Goal: Task Accomplishment & Management: Manage account settings

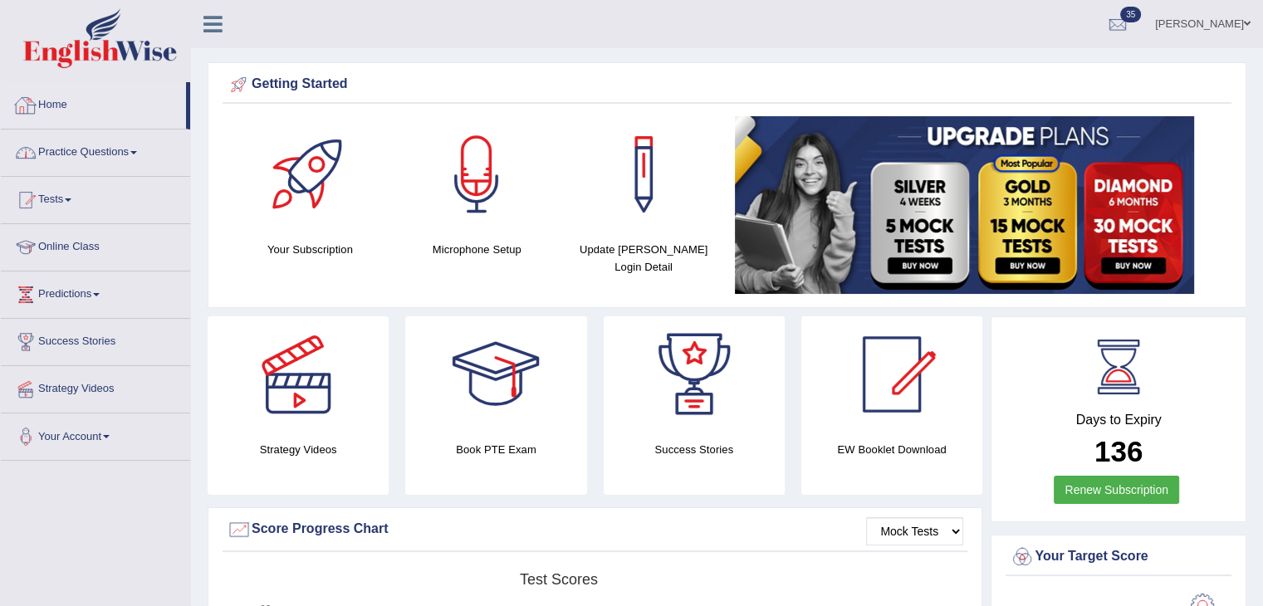
drag, startPoint x: 82, startPoint y: 160, endPoint x: 87, endPoint y: 336, distance: 176.1
click at [82, 160] on link "Practice Questions" at bounding box center [95, 151] width 189 height 42
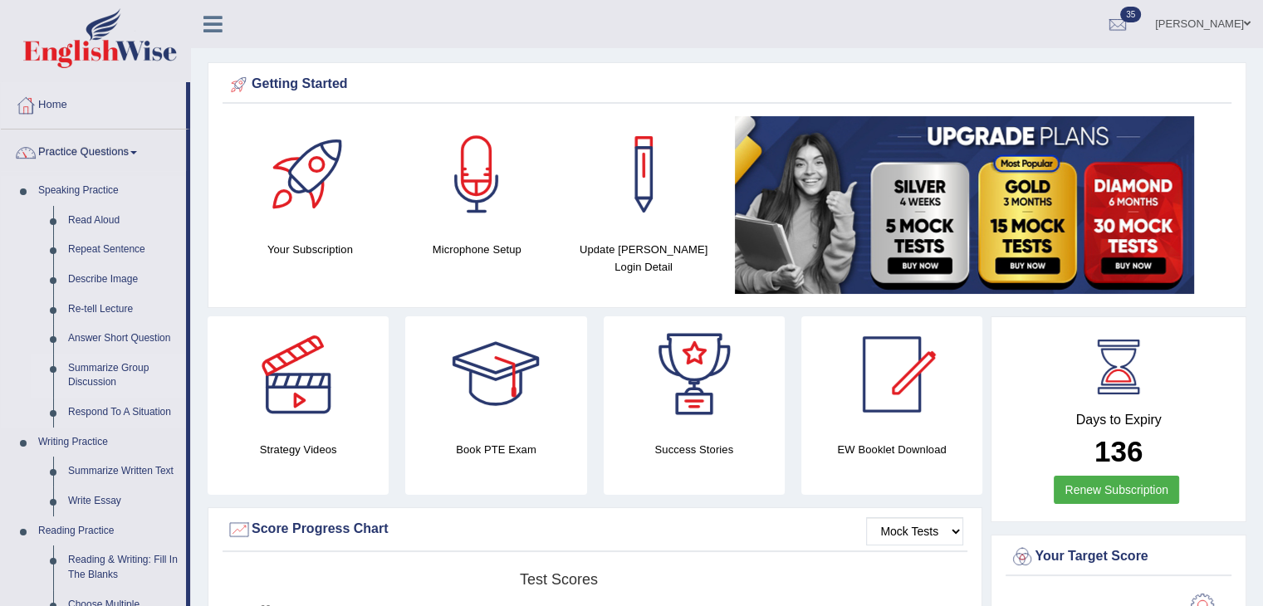
click at [100, 376] on link "Summarize Group Discussion" at bounding box center [123, 376] width 125 height 44
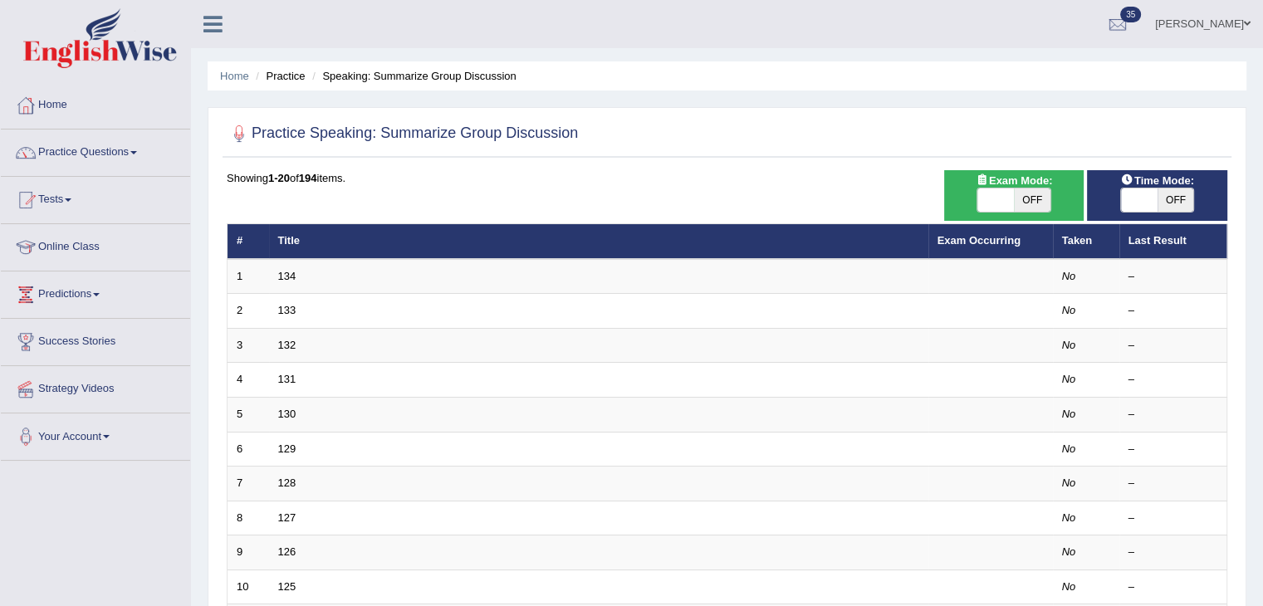
click at [1032, 198] on span "OFF" at bounding box center [1032, 199] width 37 height 23
checkbox input "true"
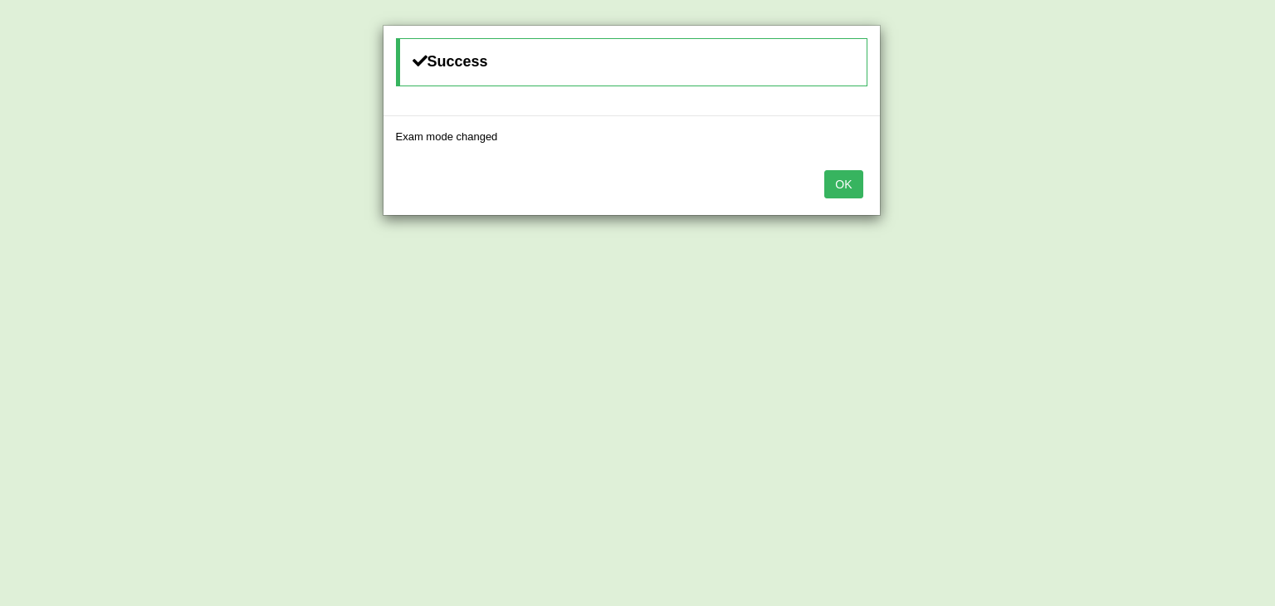
click at [844, 185] on button "OK" at bounding box center [844, 184] width 38 height 28
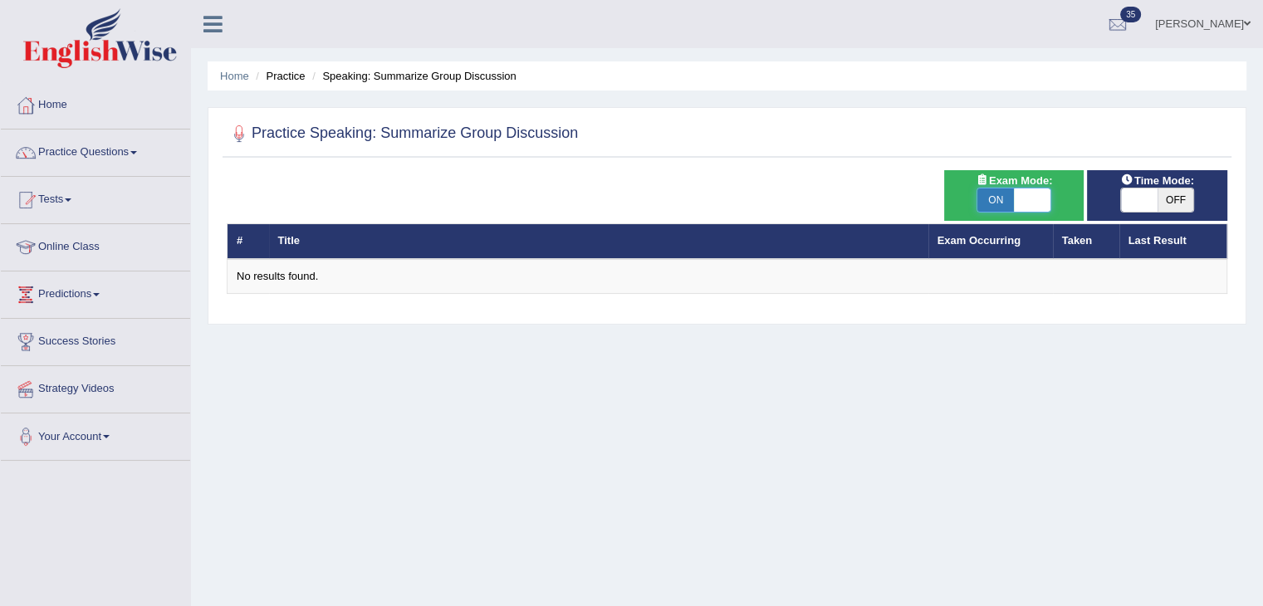
click at [1036, 203] on span at bounding box center [1032, 199] width 37 height 23
checkbox input "false"
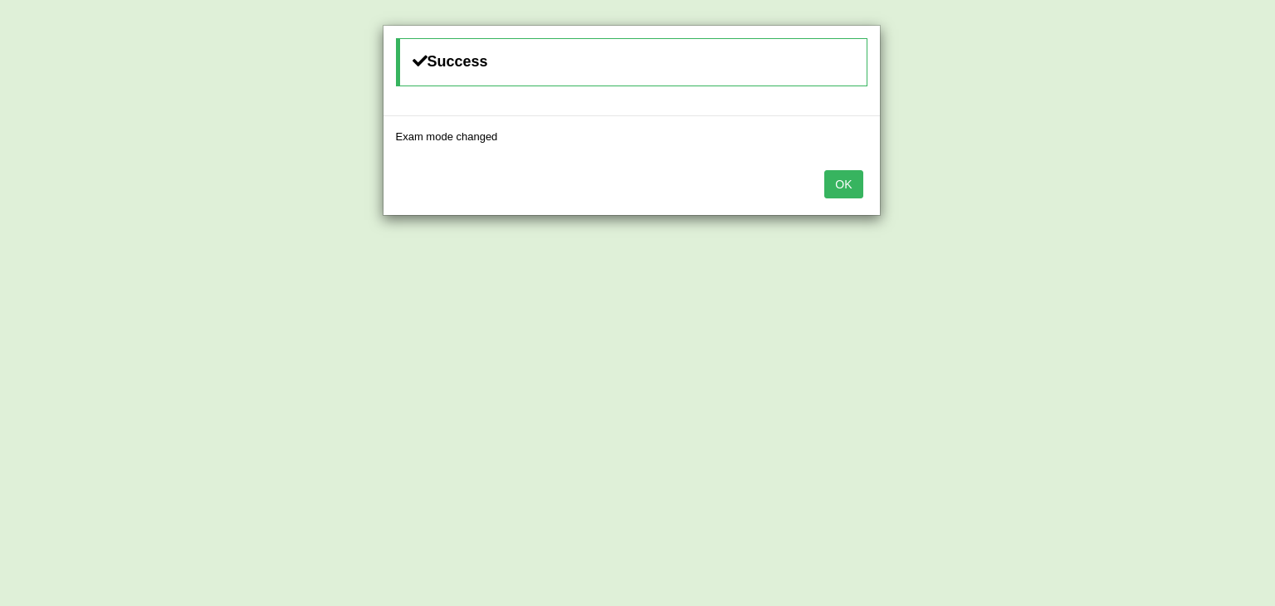
click at [851, 185] on button "OK" at bounding box center [844, 184] width 38 height 28
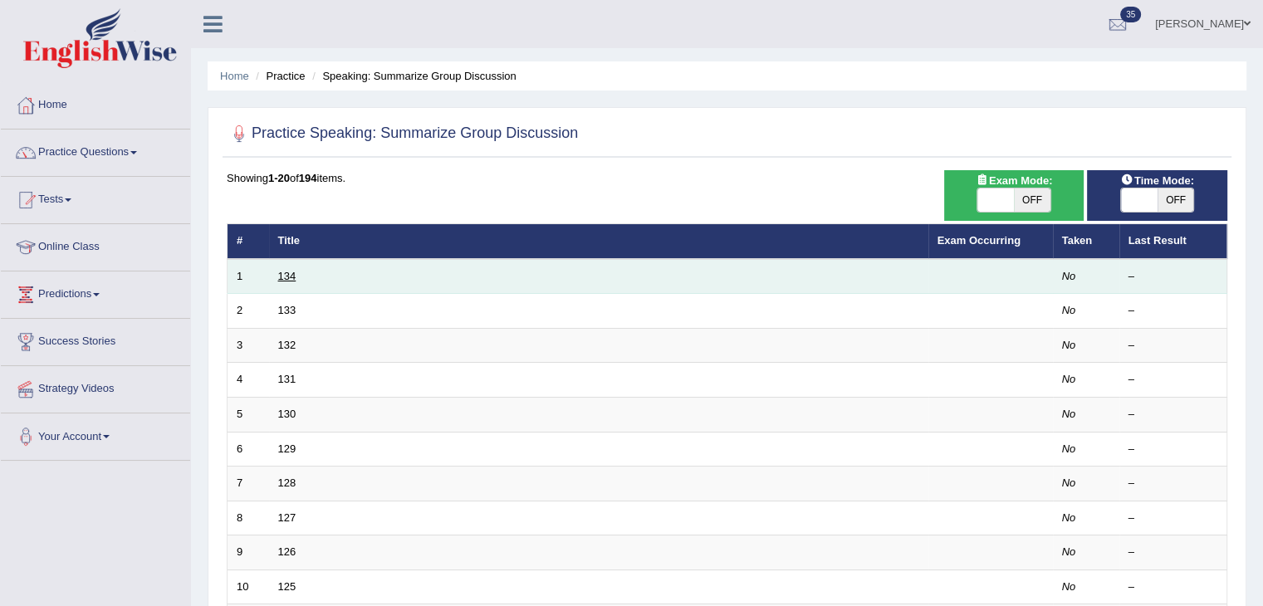
click at [282, 273] on link "134" at bounding box center [287, 276] width 18 height 12
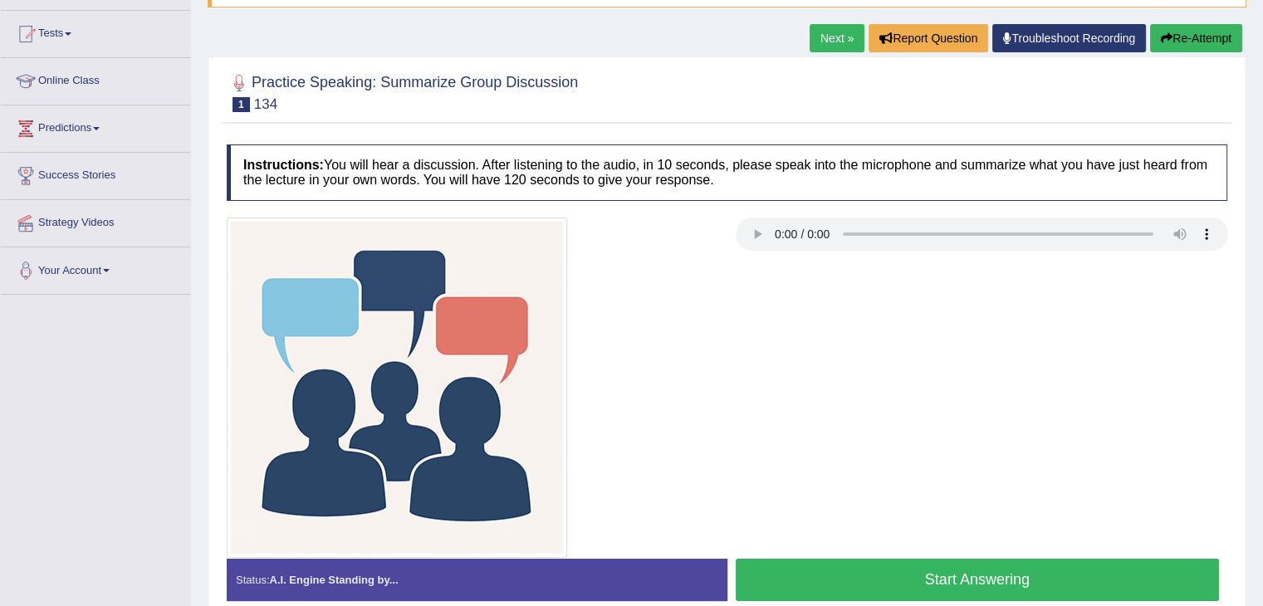
scroll to position [166, 0]
click at [762, 373] on div at bounding box center [726, 388] width 1017 height 340
click at [835, 463] on div at bounding box center [726, 388] width 1017 height 340
click at [979, 325] on div at bounding box center [726, 388] width 1017 height 340
click at [820, 41] on link "Next »" at bounding box center [837, 38] width 55 height 28
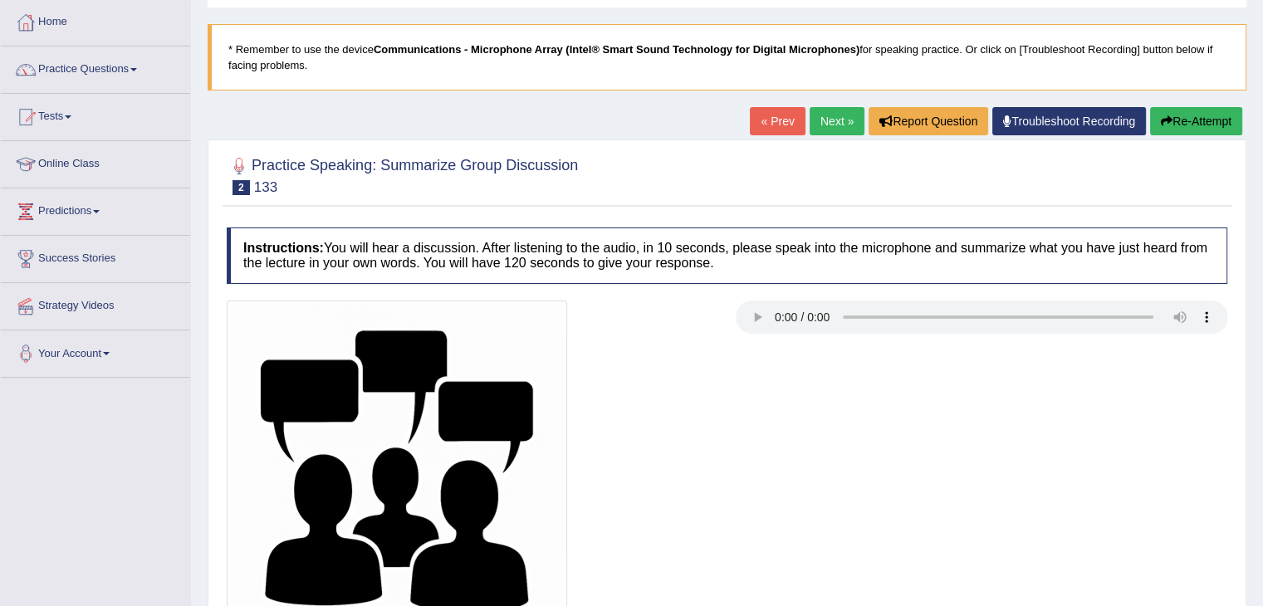
click at [817, 132] on link "Next »" at bounding box center [837, 121] width 55 height 28
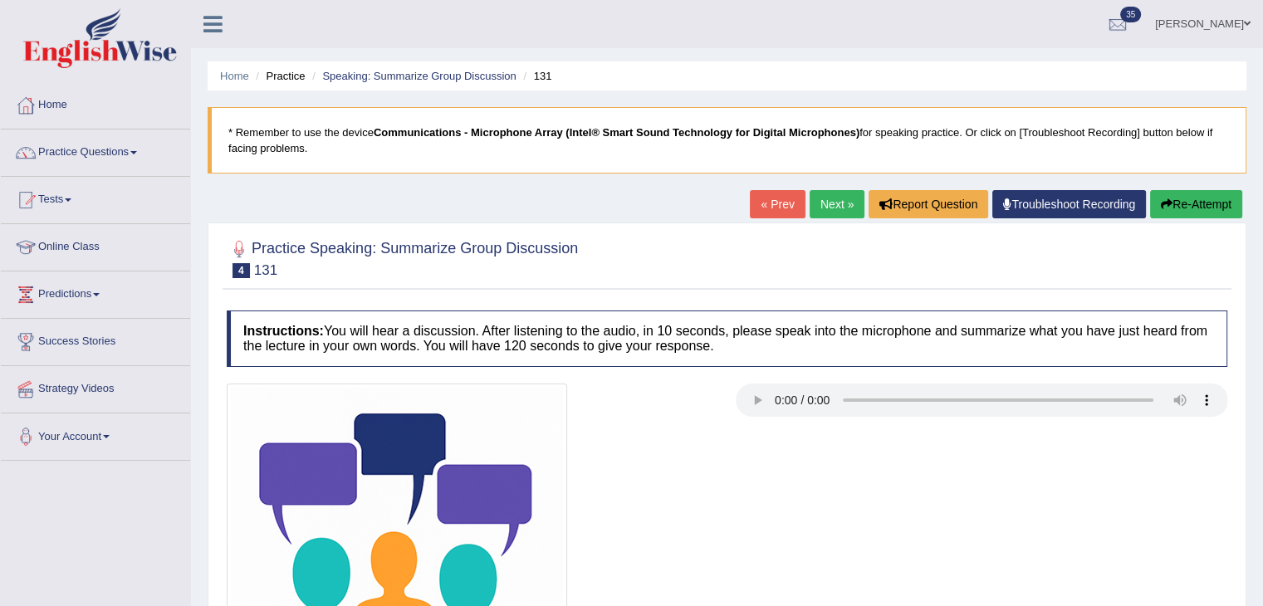
click at [751, 448] on div at bounding box center [726, 554] width 1017 height 340
click at [152, 143] on link "Practice Questions" at bounding box center [95, 151] width 189 height 42
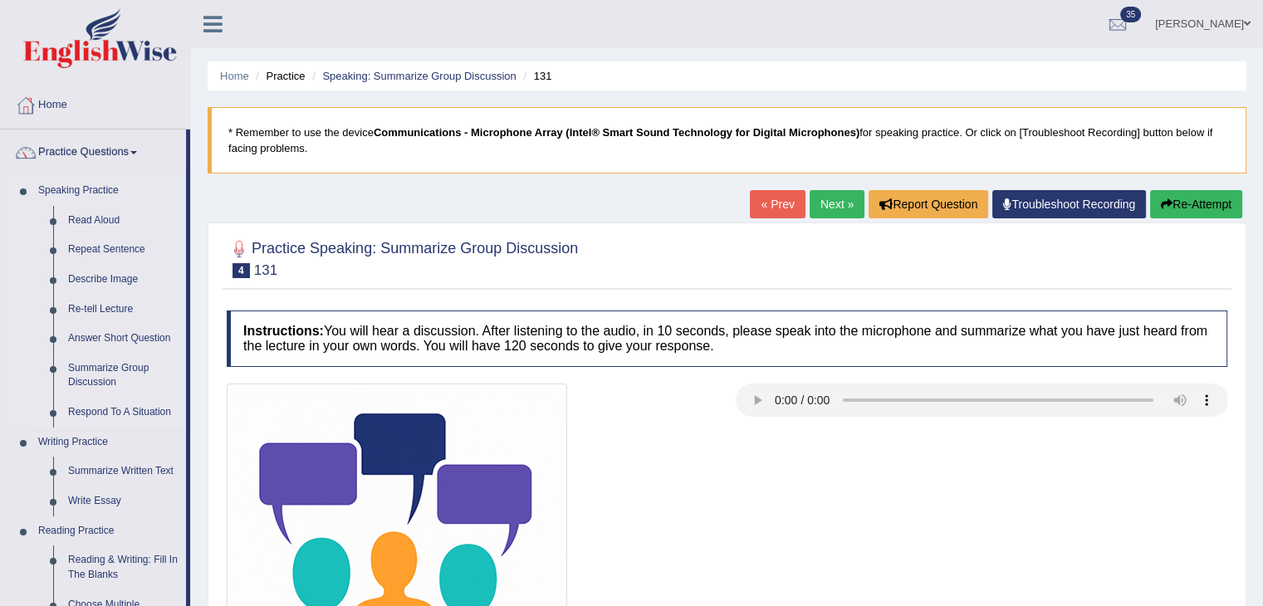
click at [96, 409] on link "Respond To A Situation" at bounding box center [123, 413] width 125 height 30
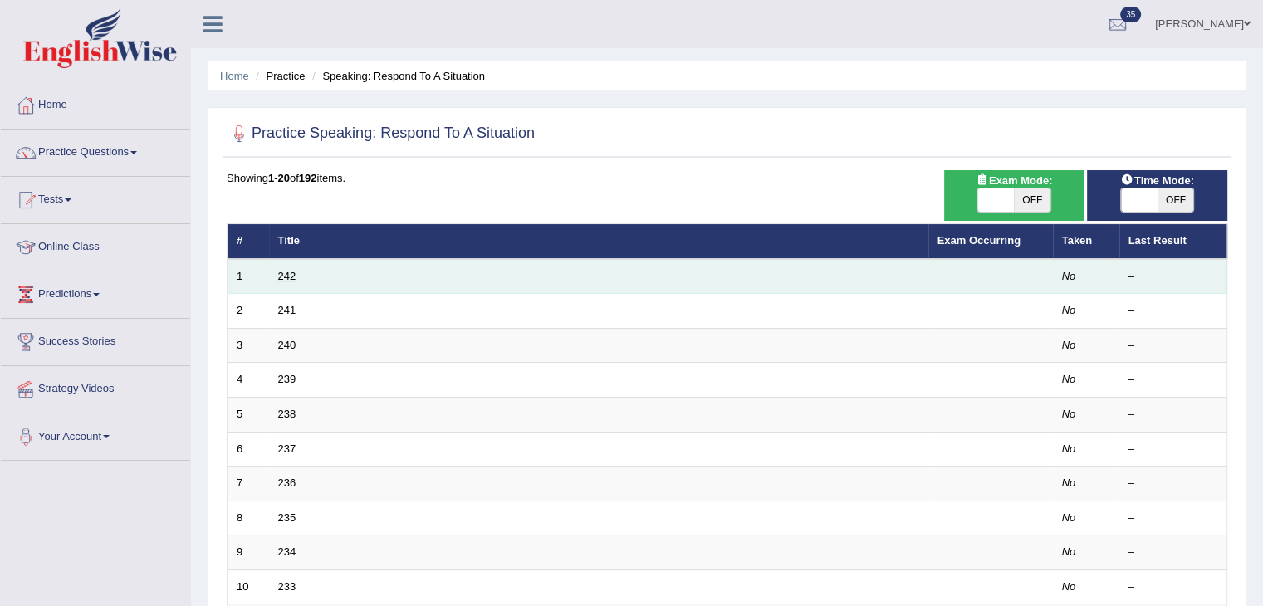
click at [286, 272] on link "242" at bounding box center [287, 276] width 18 height 12
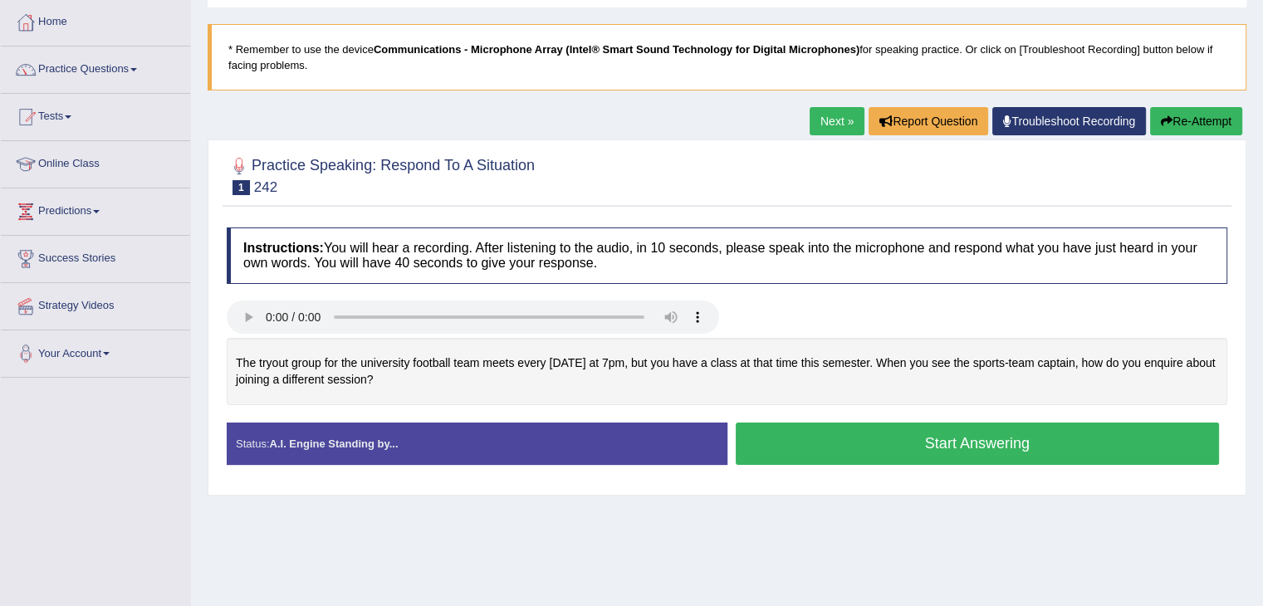
click at [827, 117] on link "Next »" at bounding box center [837, 121] width 55 height 28
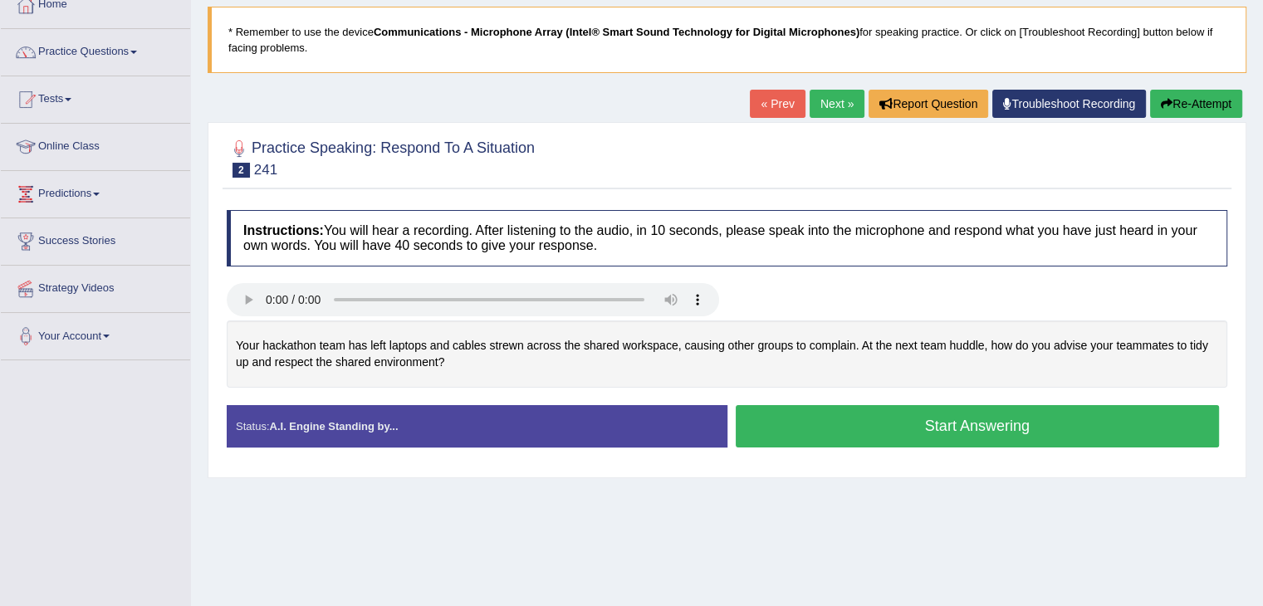
scroll to position [83, 0]
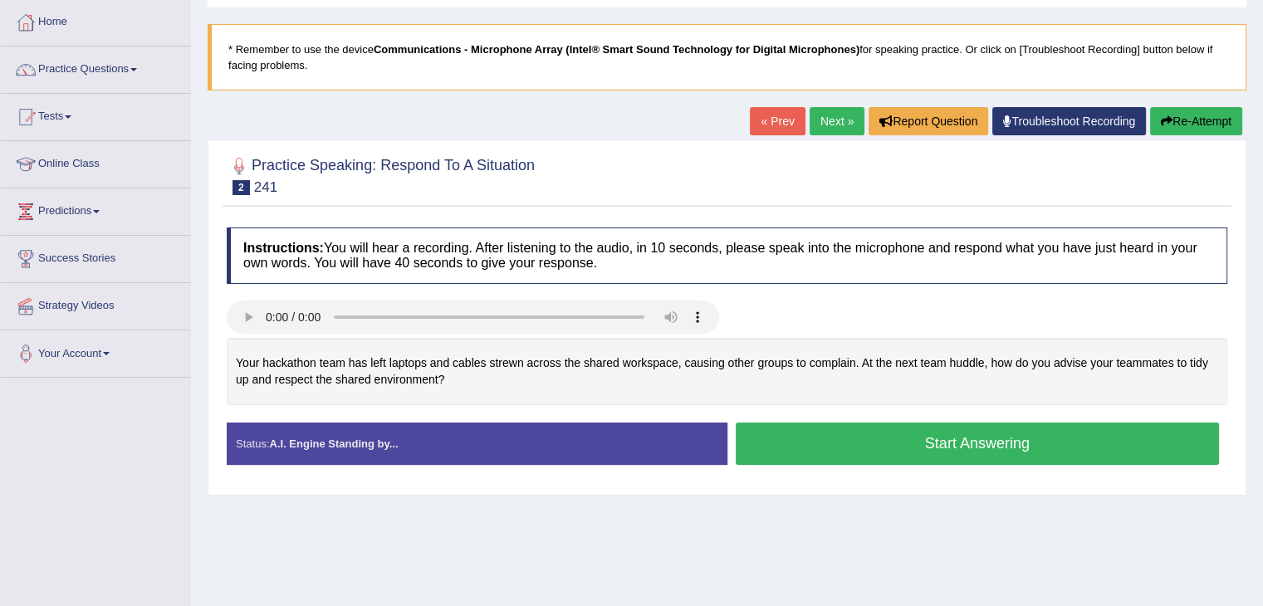
click at [918, 269] on h4 "Instructions: You will hear a recording. After listening to the audio, in 10 se…" at bounding box center [727, 256] width 1001 height 56
click at [829, 125] on link "Next »" at bounding box center [837, 121] width 55 height 28
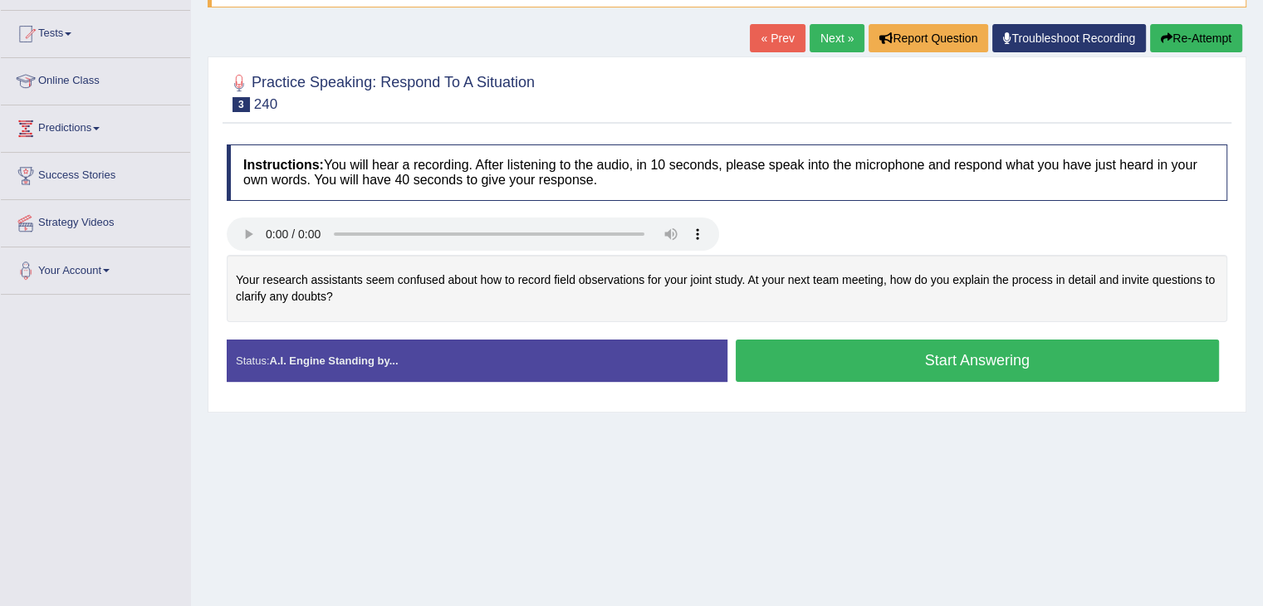
click at [815, 49] on link "Next »" at bounding box center [837, 38] width 55 height 28
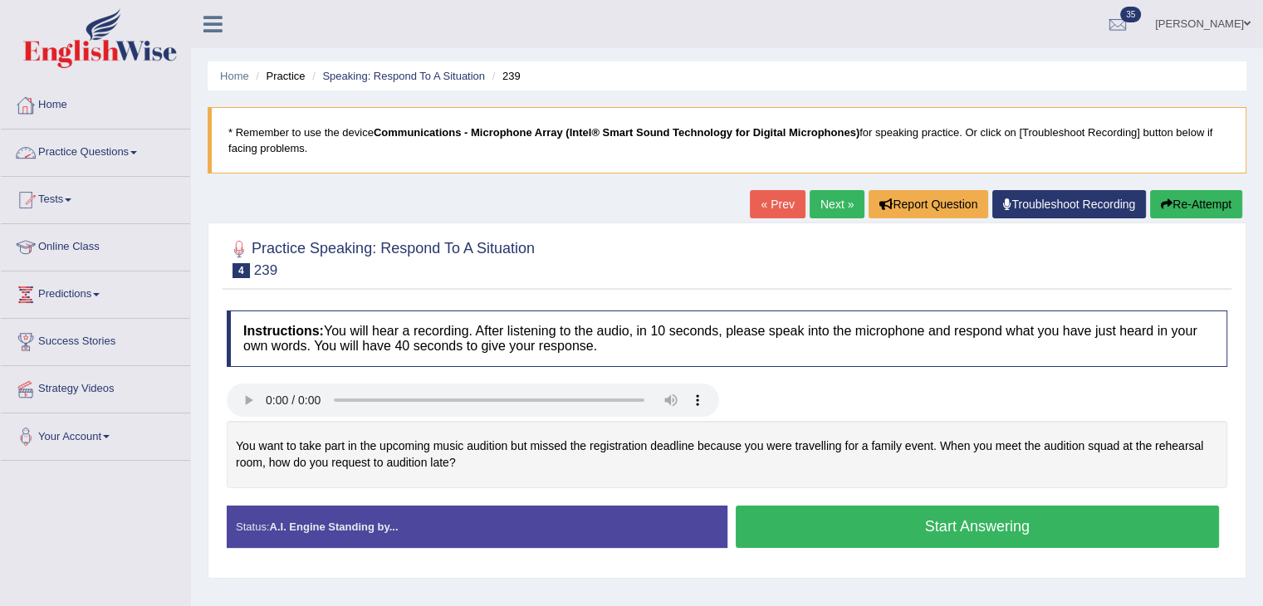
click at [104, 115] on link "Home" at bounding box center [95, 103] width 189 height 42
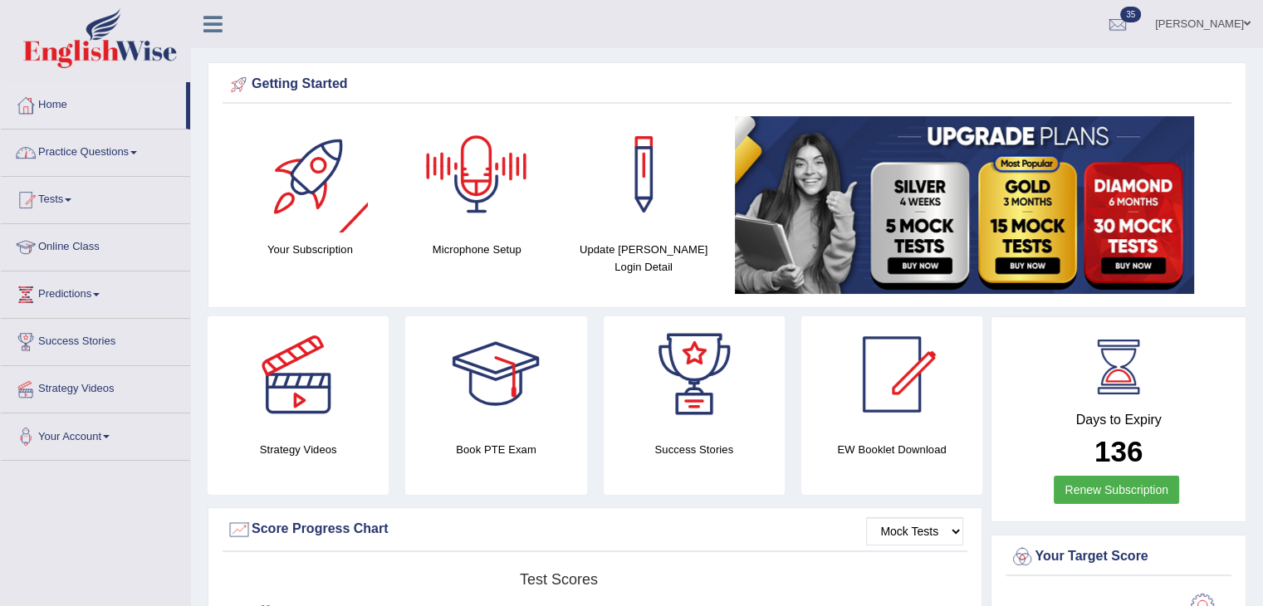
click at [140, 164] on link "Practice Questions" at bounding box center [95, 151] width 189 height 42
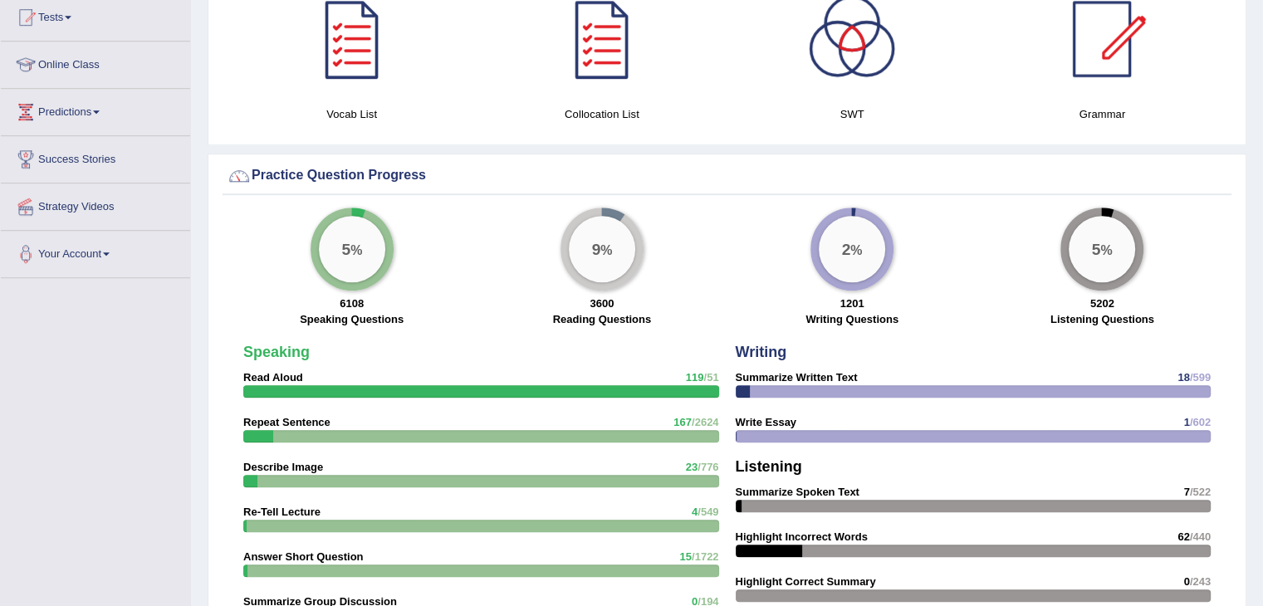
scroll to position [1079, 0]
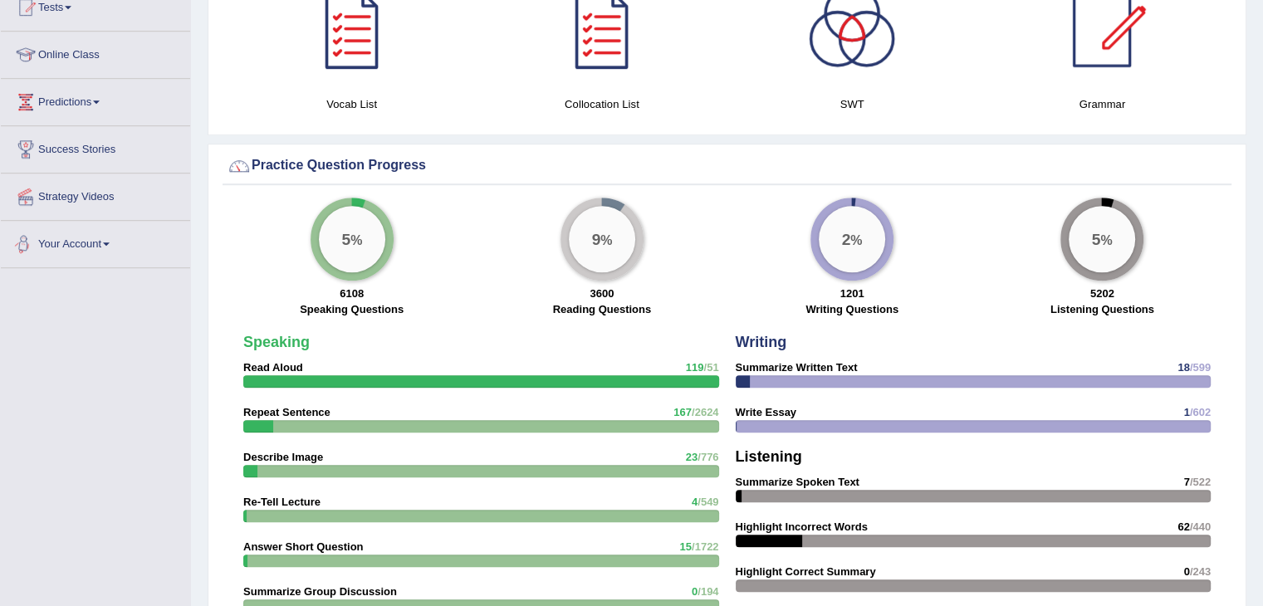
click at [84, 247] on link "Your Account" at bounding box center [95, 242] width 189 height 42
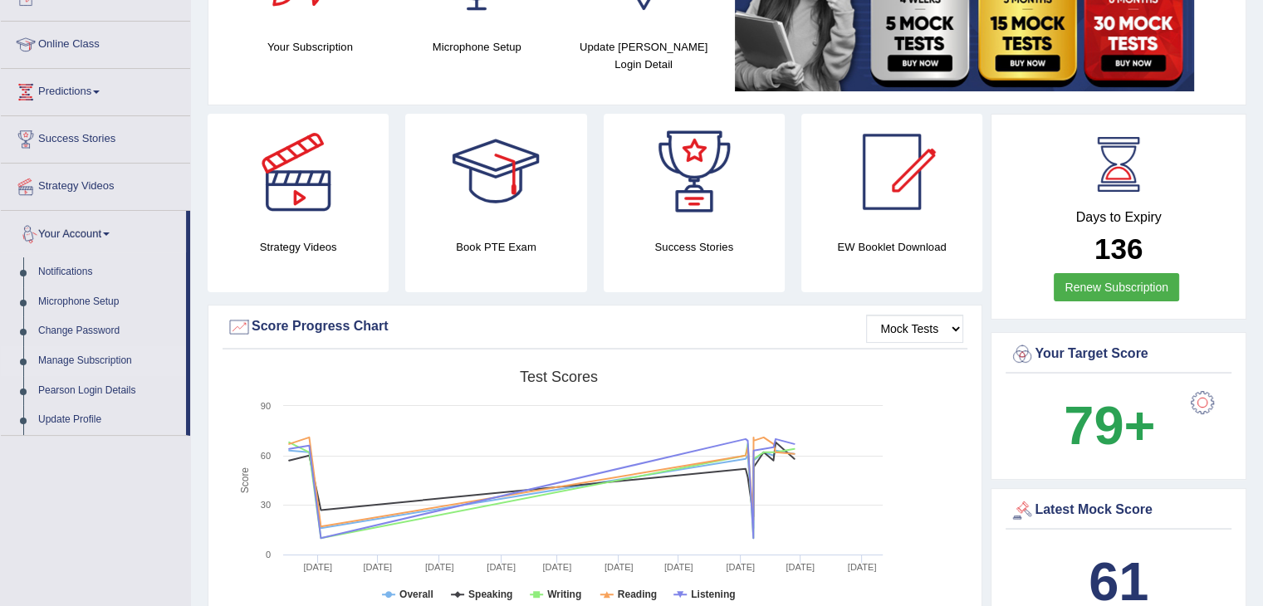
scroll to position [193, 0]
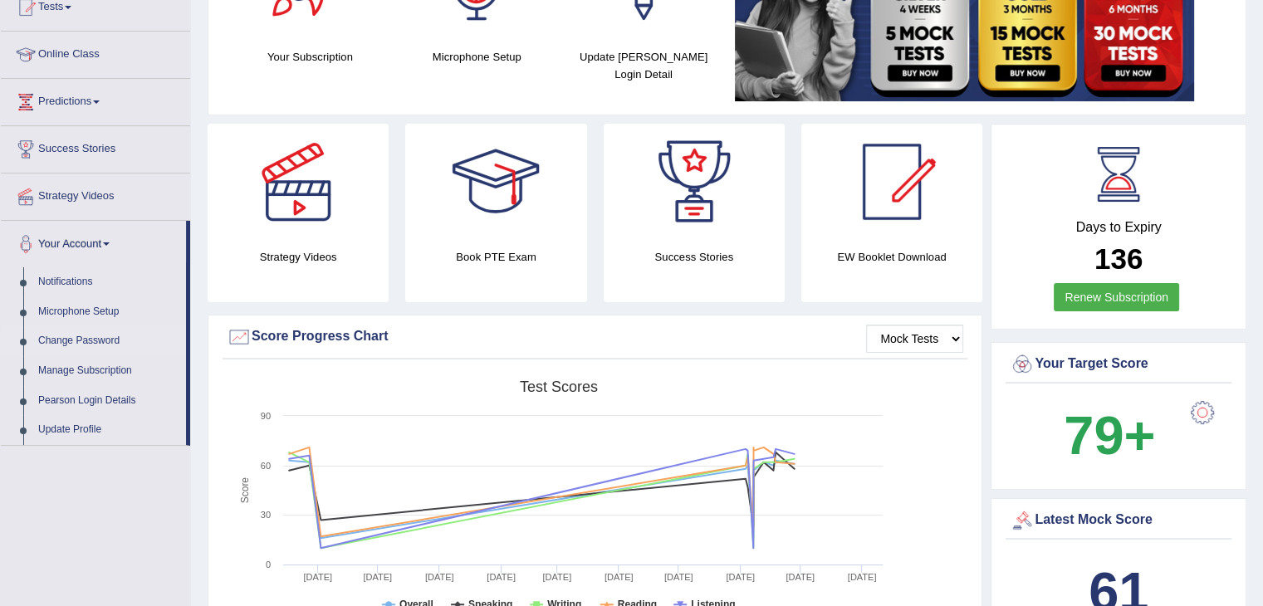
click at [96, 336] on link "Change Password" at bounding box center [108, 341] width 155 height 30
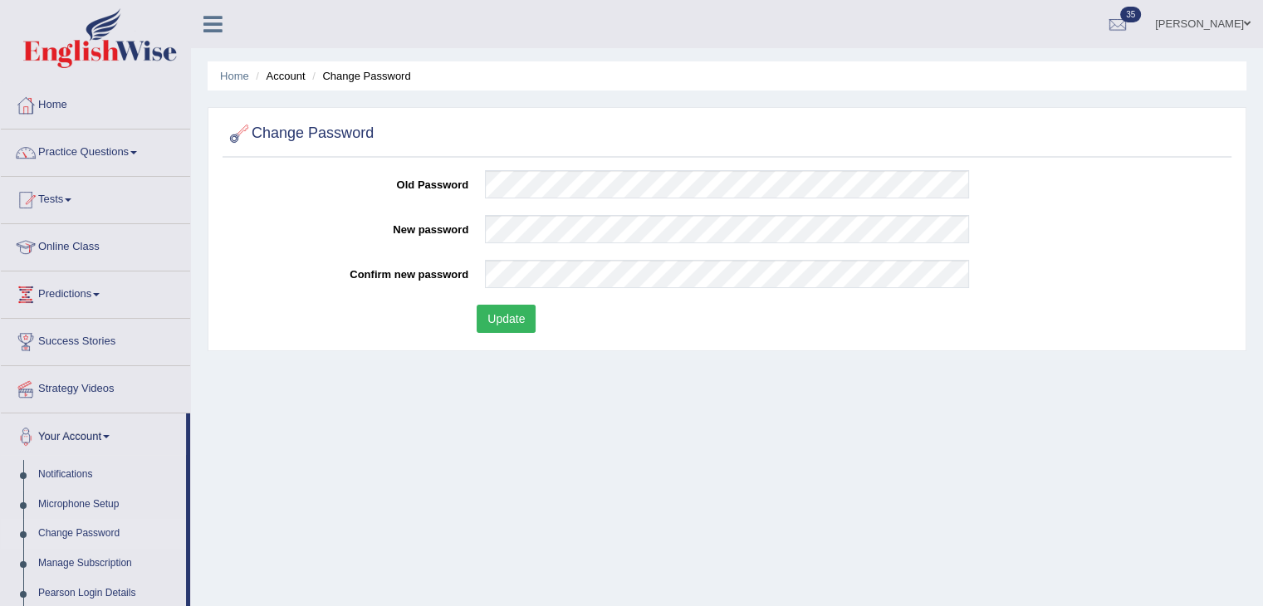
click at [1183, 260] on div "Confirm new password" at bounding box center [727, 278] width 1001 height 37
